Goal: Task Accomplishment & Management: Complete application form

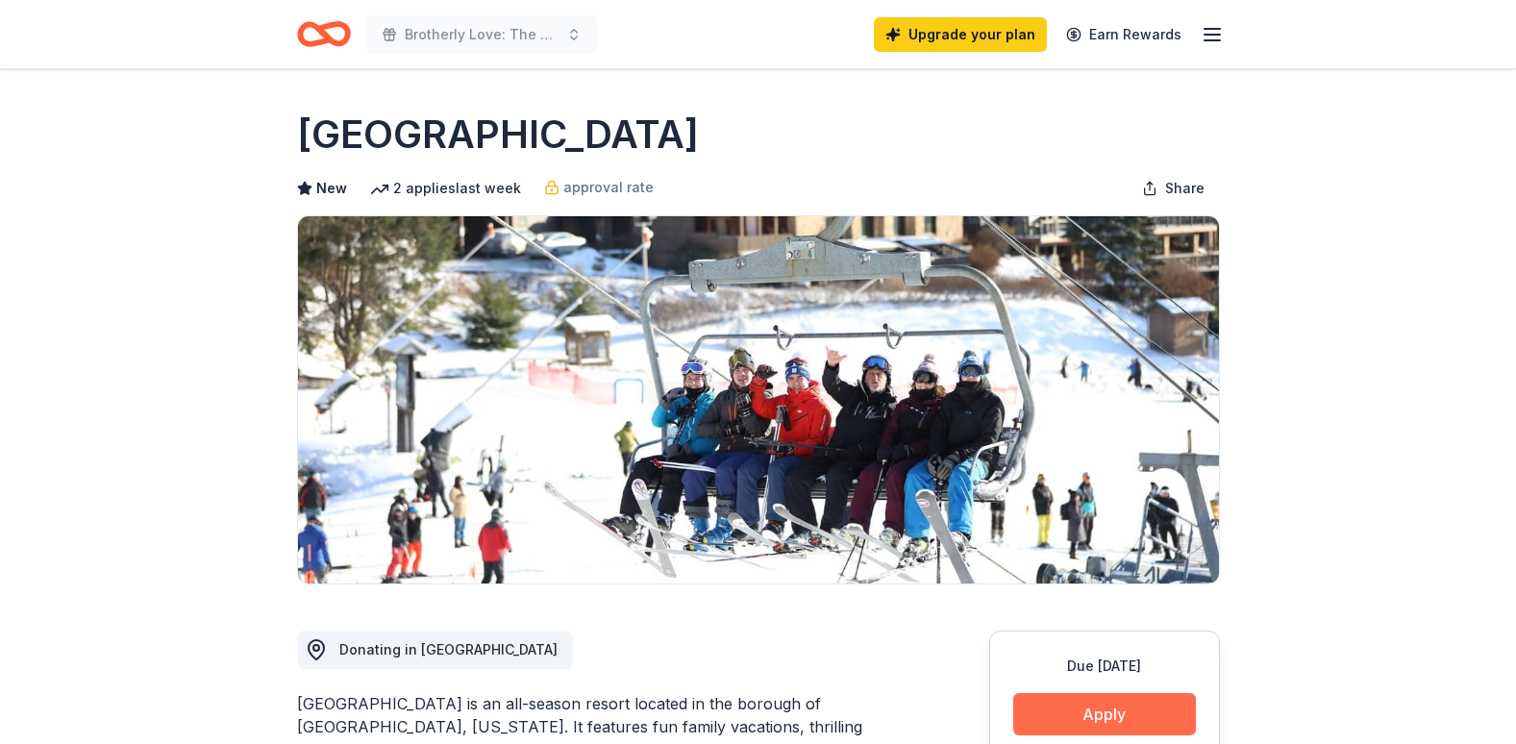
click at [1088, 706] on button "Apply" at bounding box center [1104, 714] width 183 height 42
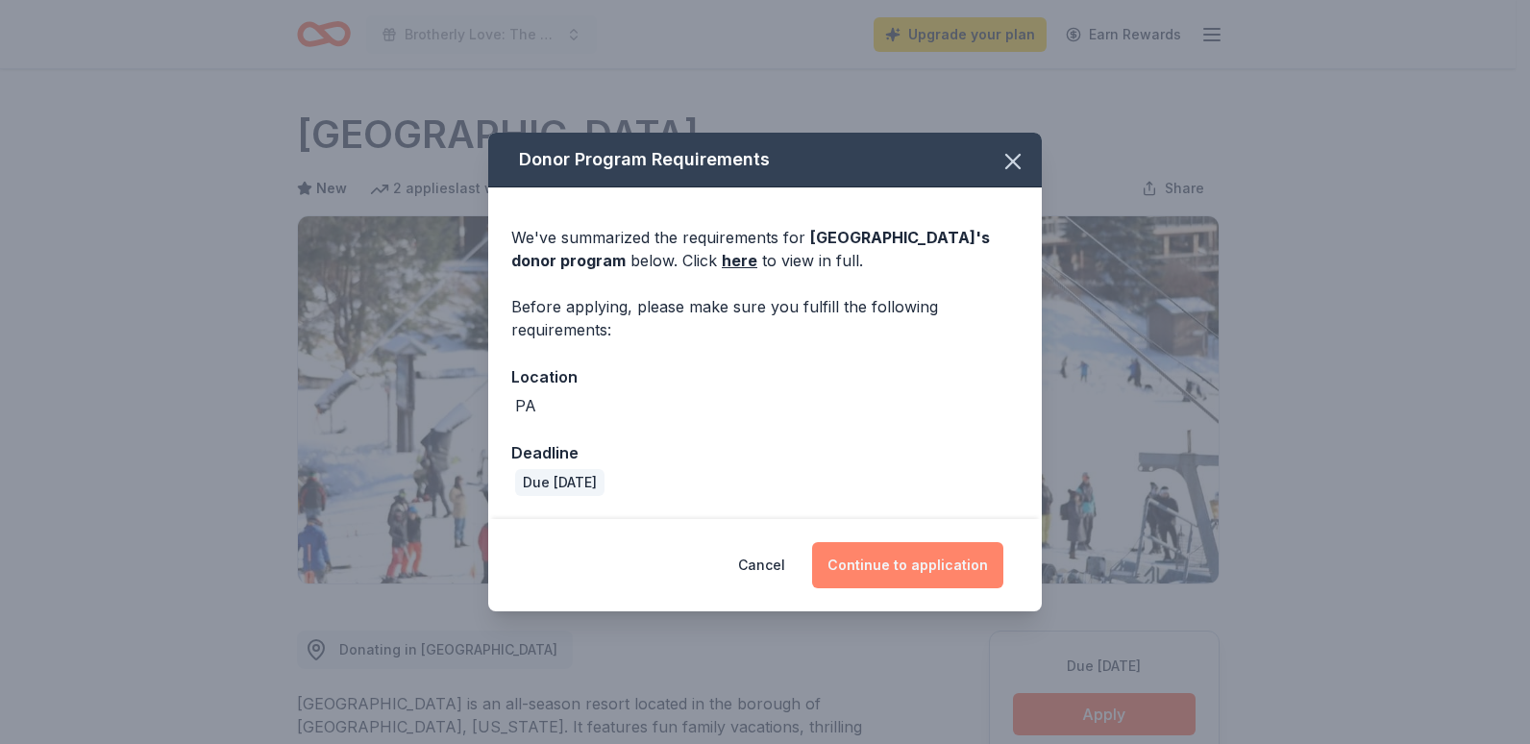
click at [916, 570] on button "Continue to application" at bounding box center [907, 565] width 191 height 46
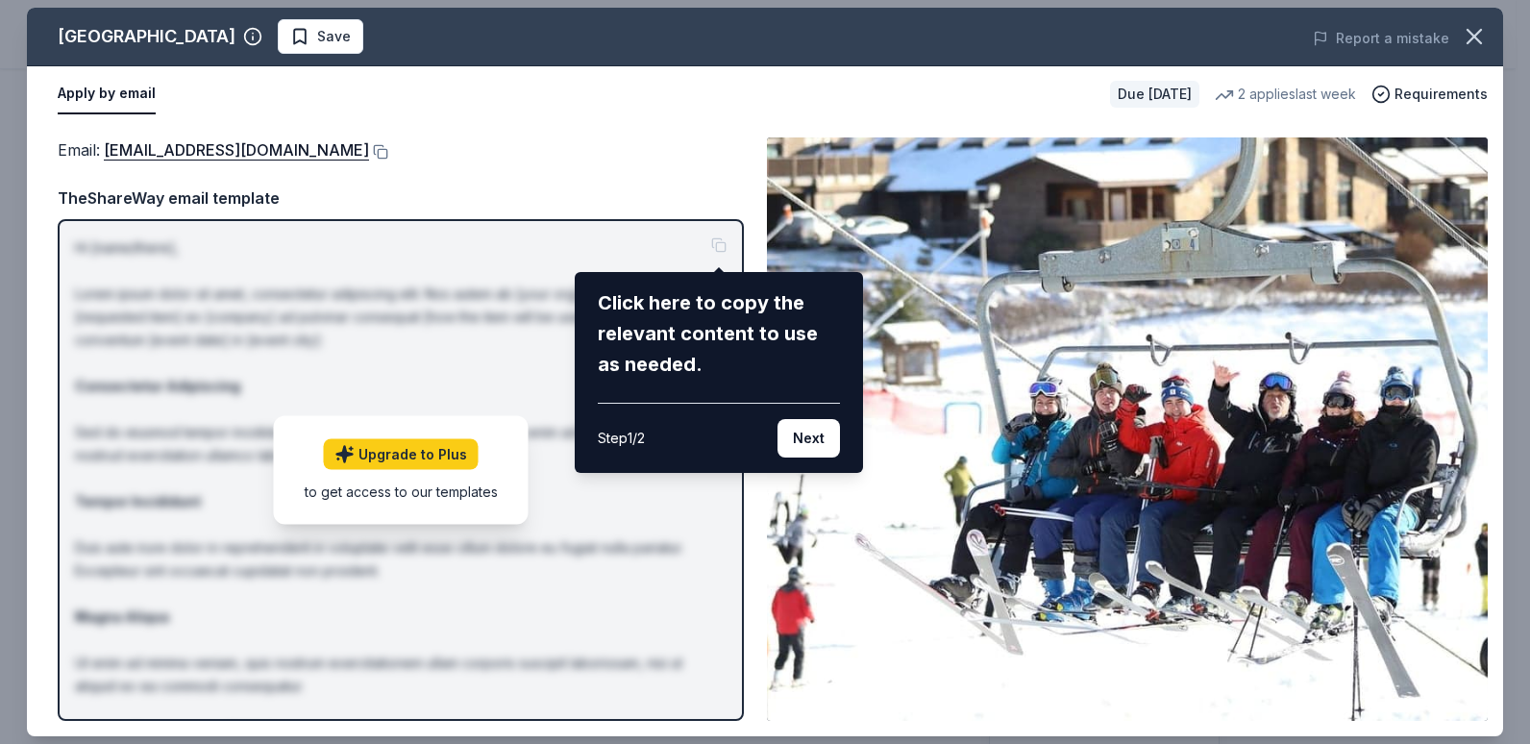
click at [812, 263] on div "[GEOGRAPHIC_DATA] Save Report a mistake Apply by email Due [DATE] 2 applies las…" at bounding box center [765, 372] width 1477 height 729
click at [450, 185] on div "[GEOGRAPHIC_DATA] Save Report a mistake Apply by email Due [DATE] 2 applies las…" at bounding box center [765, 372] width 1477 height 729
drag, startPoint x: 104, startPoint y: 140, endPoint x: 188, endPoint y: 153, distance: 85.5
click at [188, 153] on div "[GEOGRAPHIC_DATA] Save Report a mistake Apply by email Due [DATE] 2 applies las…" at bounding box center [765, 372] width 1477 height 729
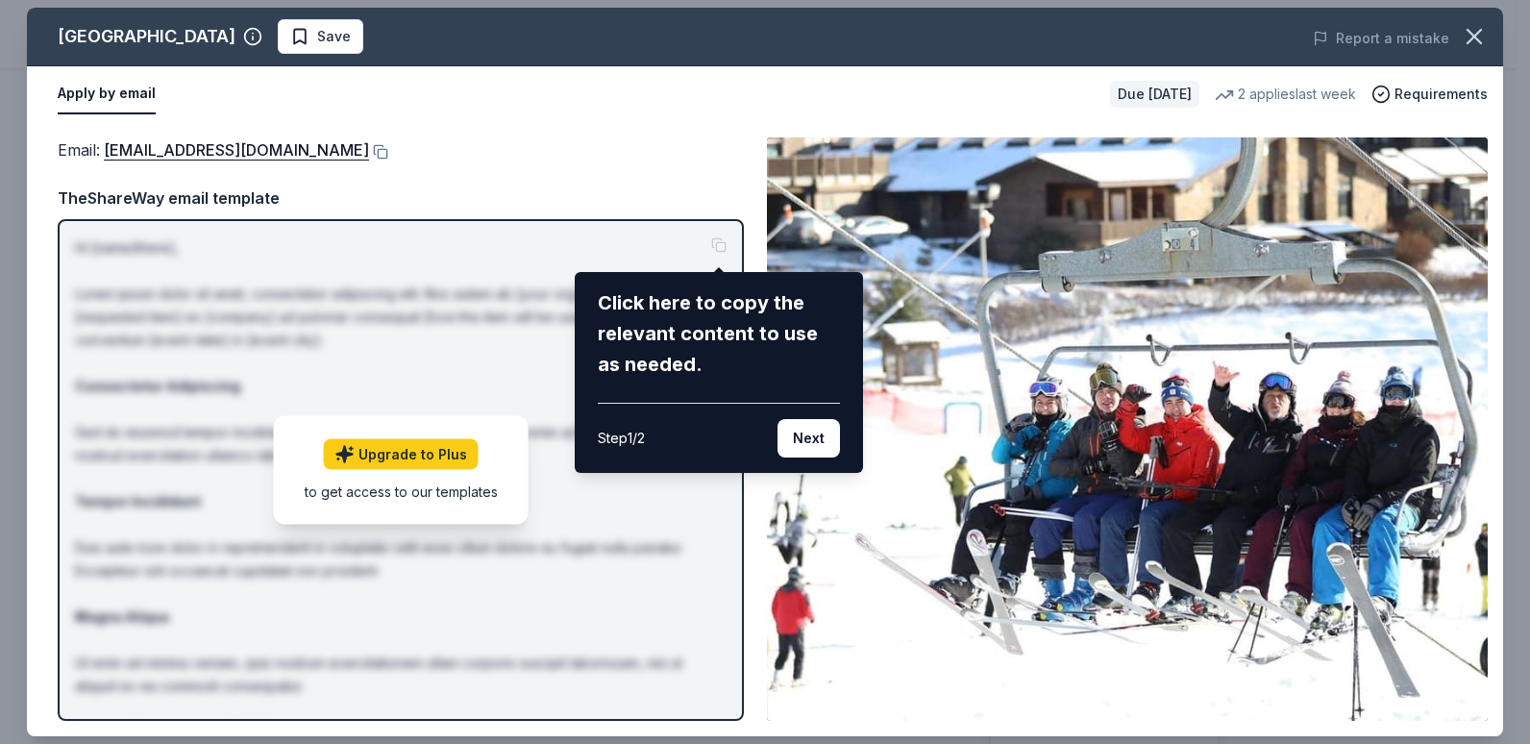
click at [377, 189] on div "[GEOGRAPHIC_DATA] Save Report a mistake Apply by email Due [DATE] 2 applies las…" at bounding box center [765, 372] width 1477 height 729
click at [1266, 285] on div "[GEOGRAPHIC_DATA] Save Report a mistake Apply by email Due [DATE] 2 applies las…" at bounding box center [765, 372] width 1477 height 729
click at [1486, 36] on icon "button" at bounding box center [1474, 36] width 27 height 27
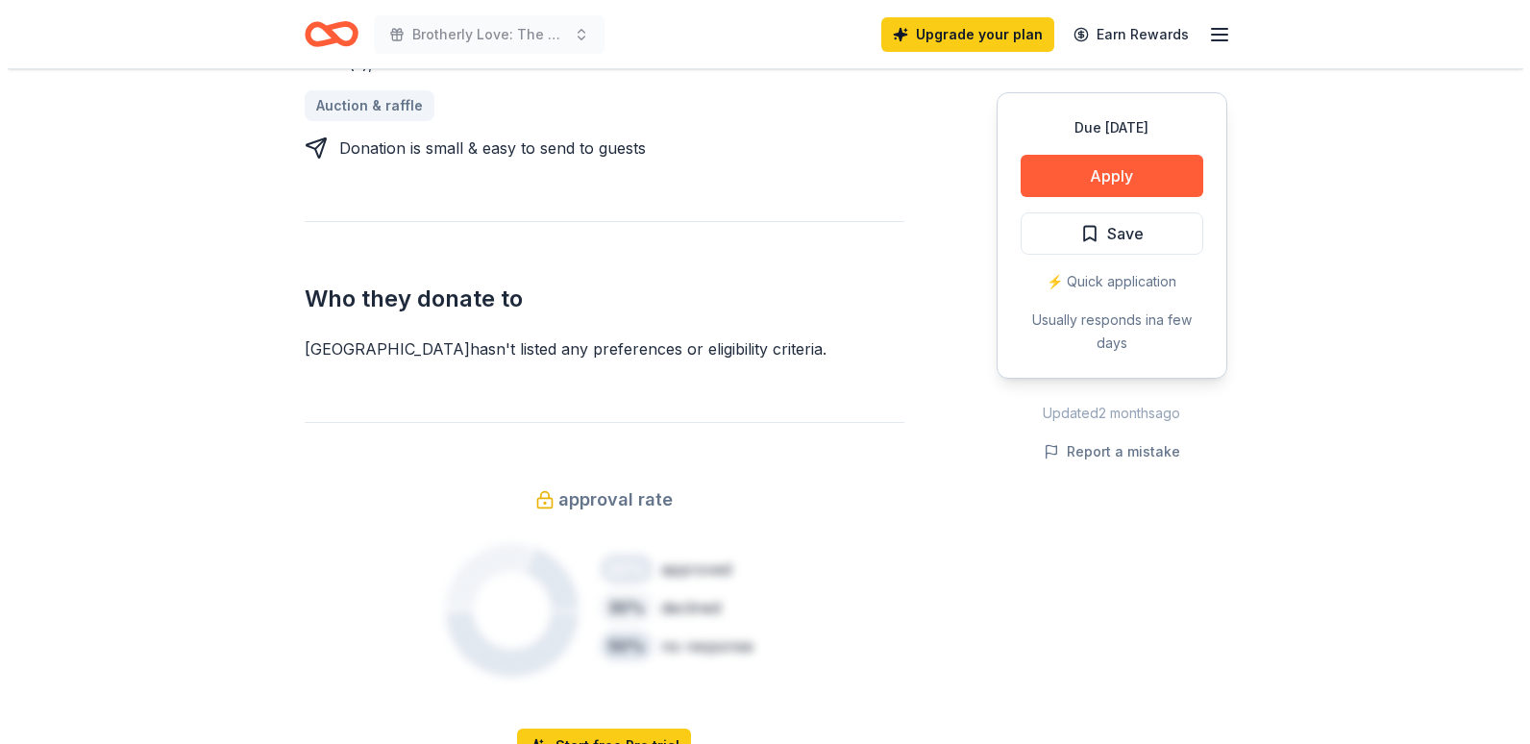
scroll to position [891, 0]
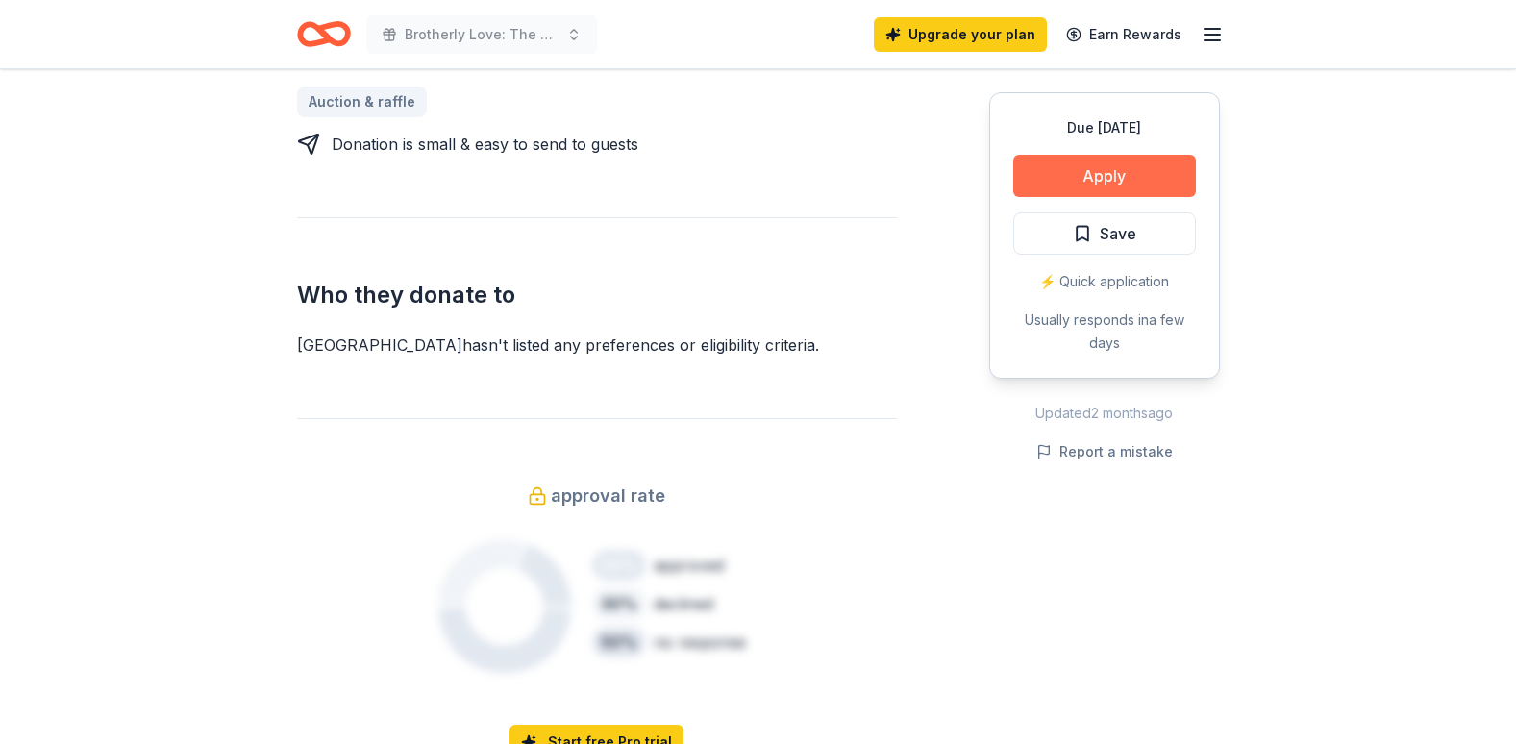
click at [1117, 179] on button "Apply" at bounding box center [1104, 176] width 183 height 42
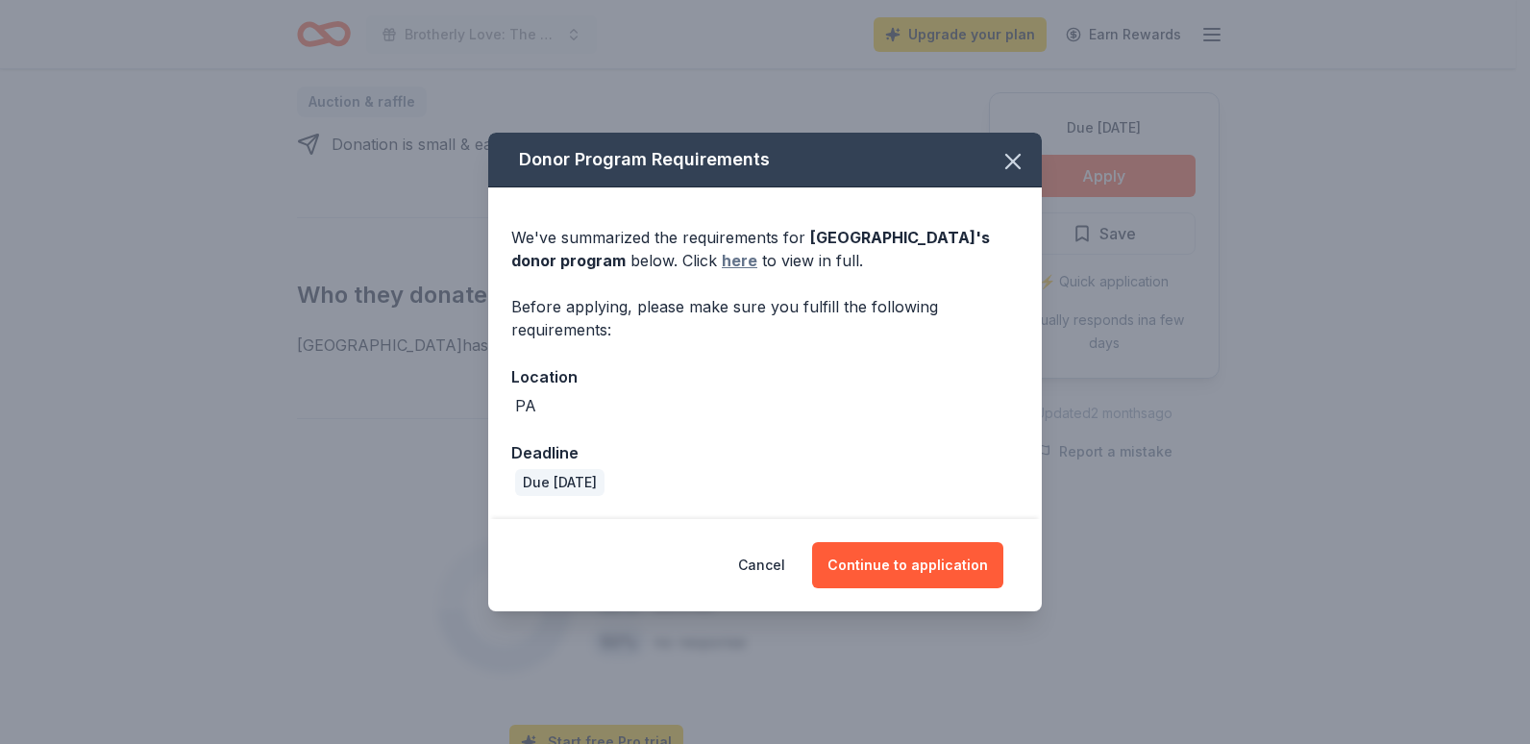
click at [758, 266] on link "here" at bounding box center [740, 260] width 36 height 23
